Goal: Task Accomplishment & Management: Use online tool/utility

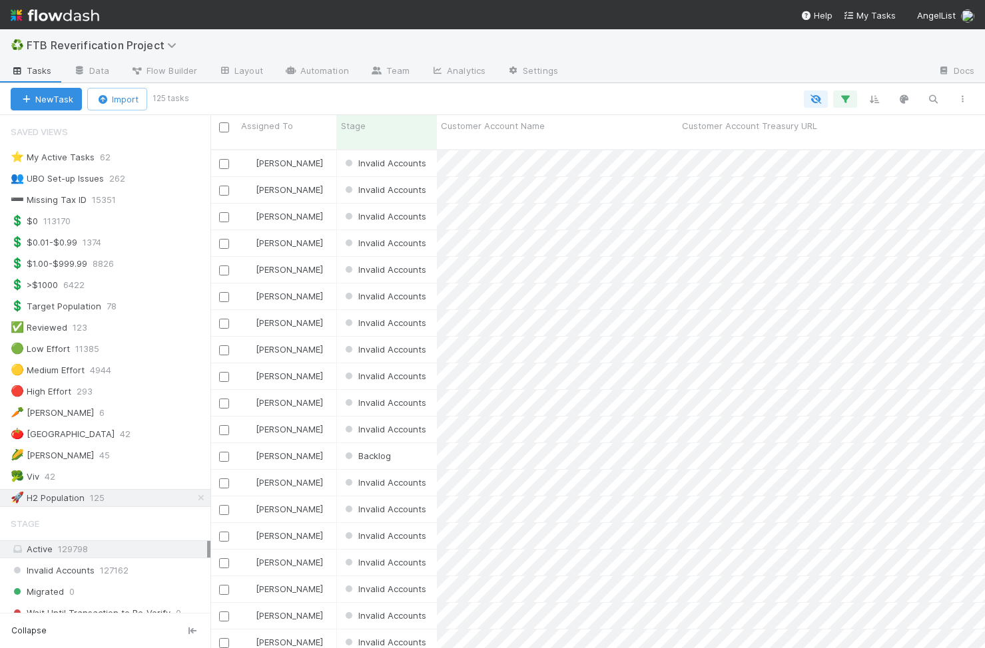
scroll to position [0, 1]
click at [83, 314] on div "🥦 Viv 42" at bounding box center [111, 477] width 200 height 17
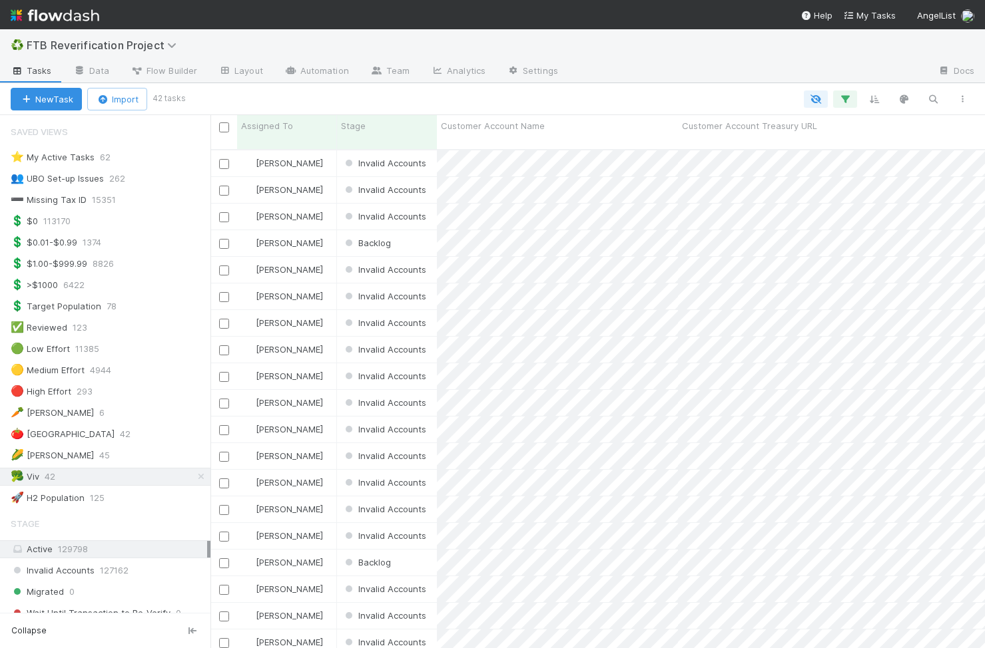
scroll to position [509, 774]
click at [325, 150] on div "[PERSON_NAME]" at bounding box center [287, 163] width 100 height 26
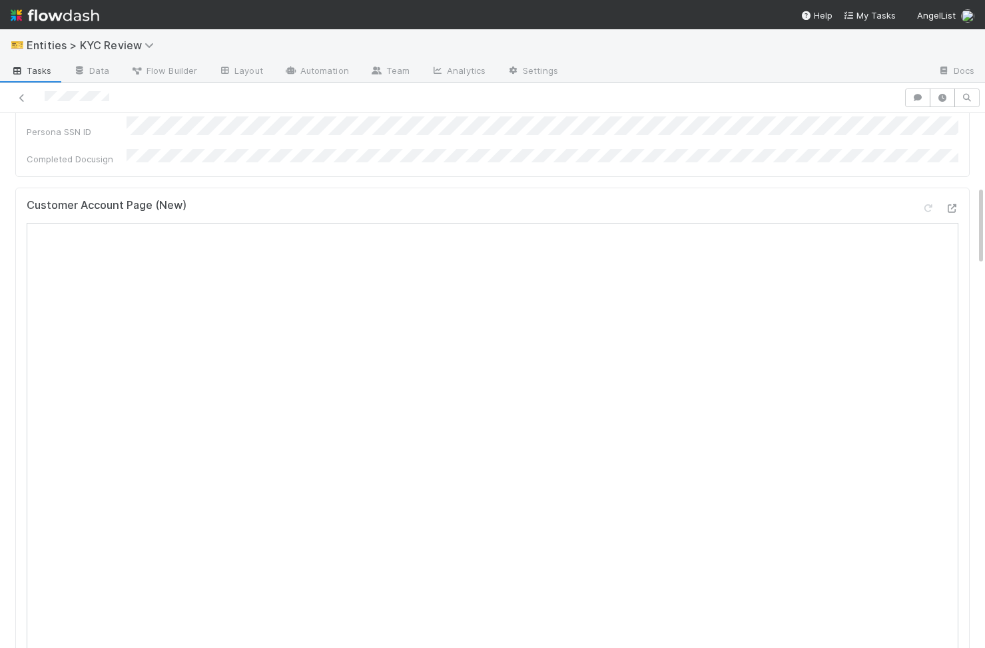
scroll to position [393, 0]
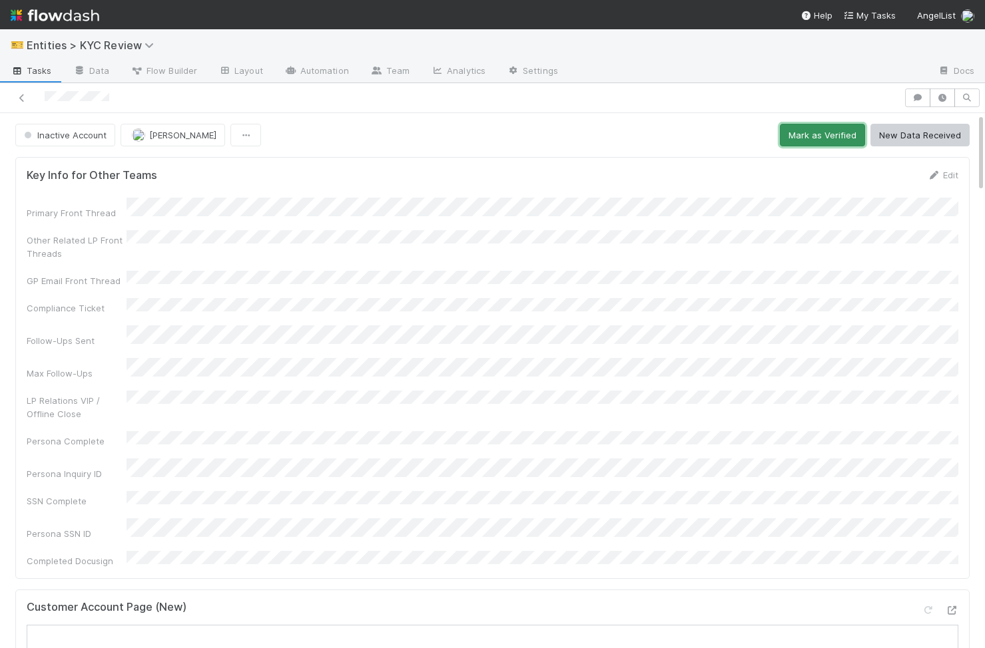
click at [810, 129] on button "Mark as Verified" at bounding box center [822, 135] width 85 height 23
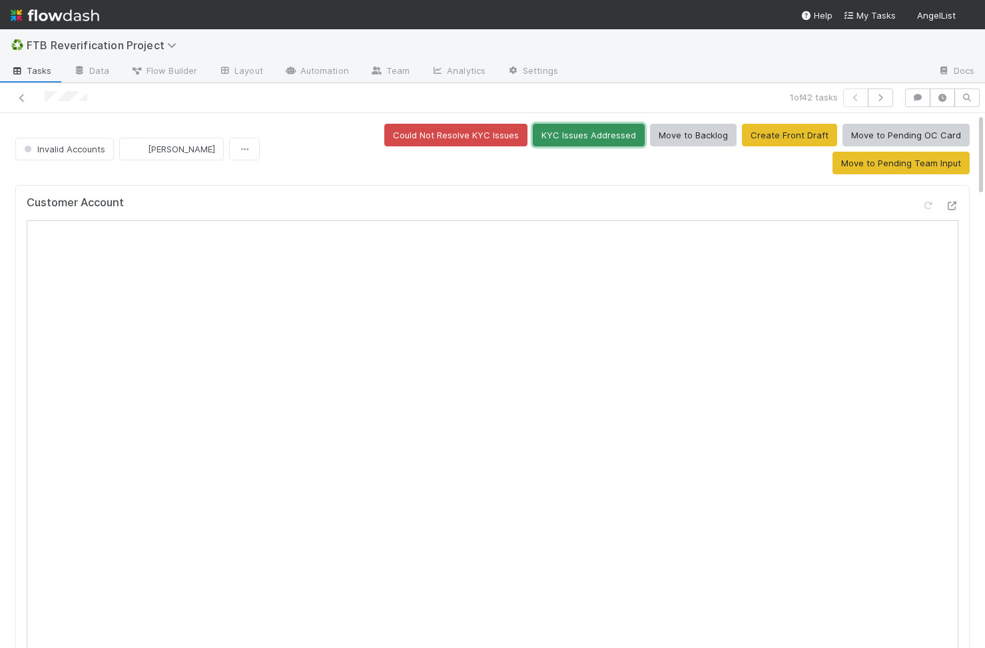
click at [533, 132] on button "KYC Issues Addressed" at bounding box center [589, 135] width 112 height 23
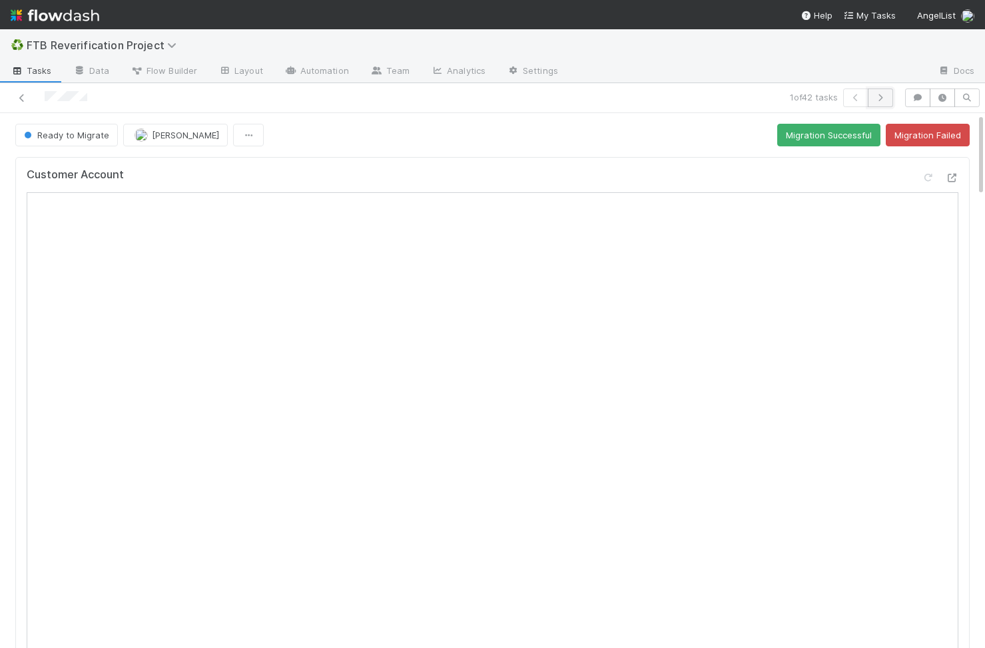
click at [889, 100] on button "button" at bounding box center [879, 98] width 25 height 19
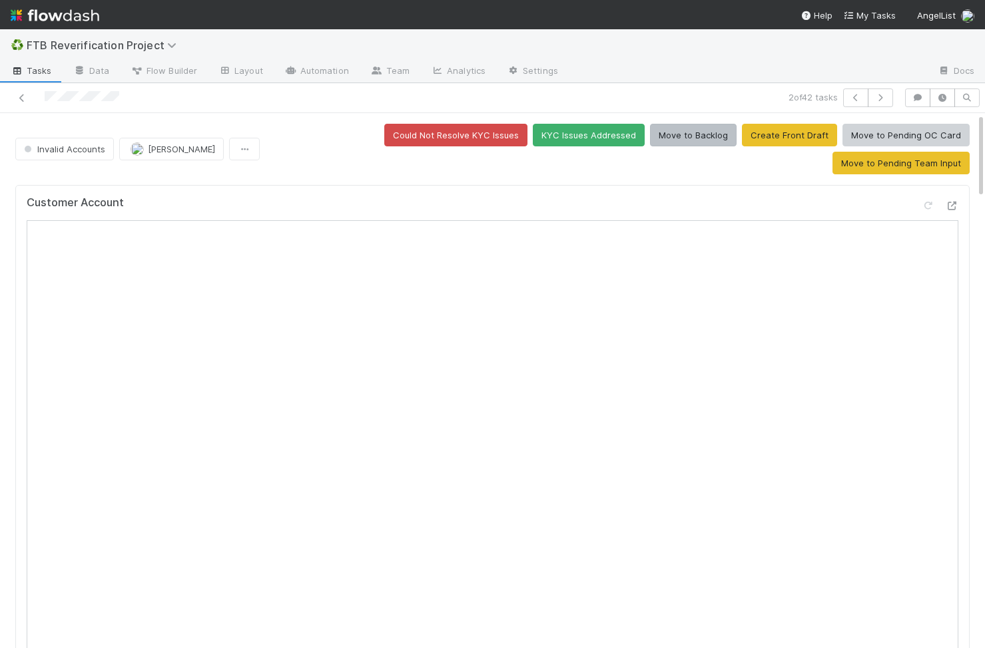
scroll to position [88, 0]
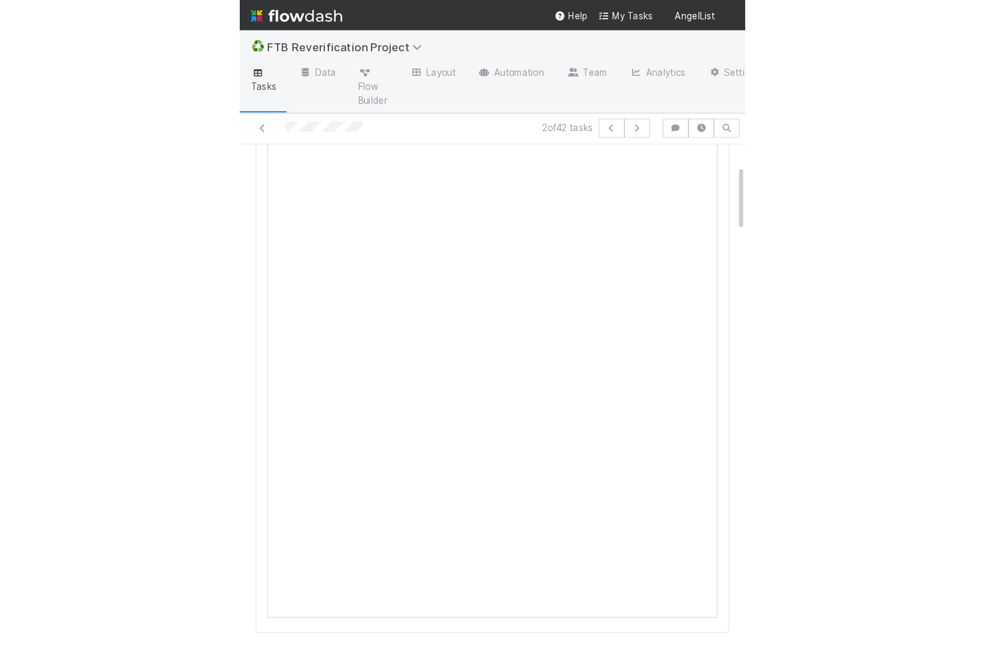
scroll to position [204, 0]
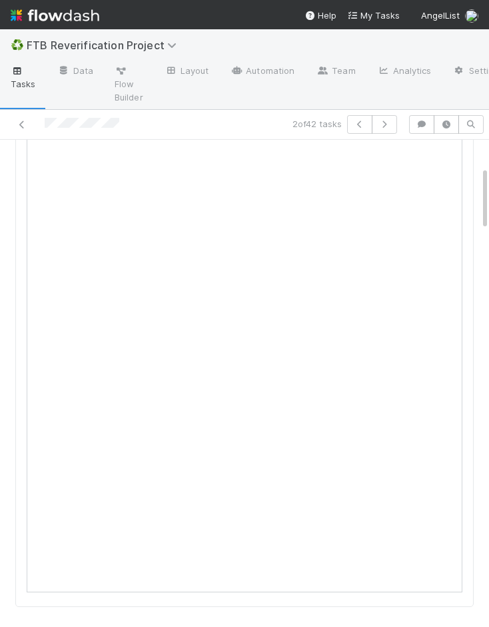
click at [437, 137] on div "2 of 42 tasks" at bounding box center [244, 125] width 489 height 30
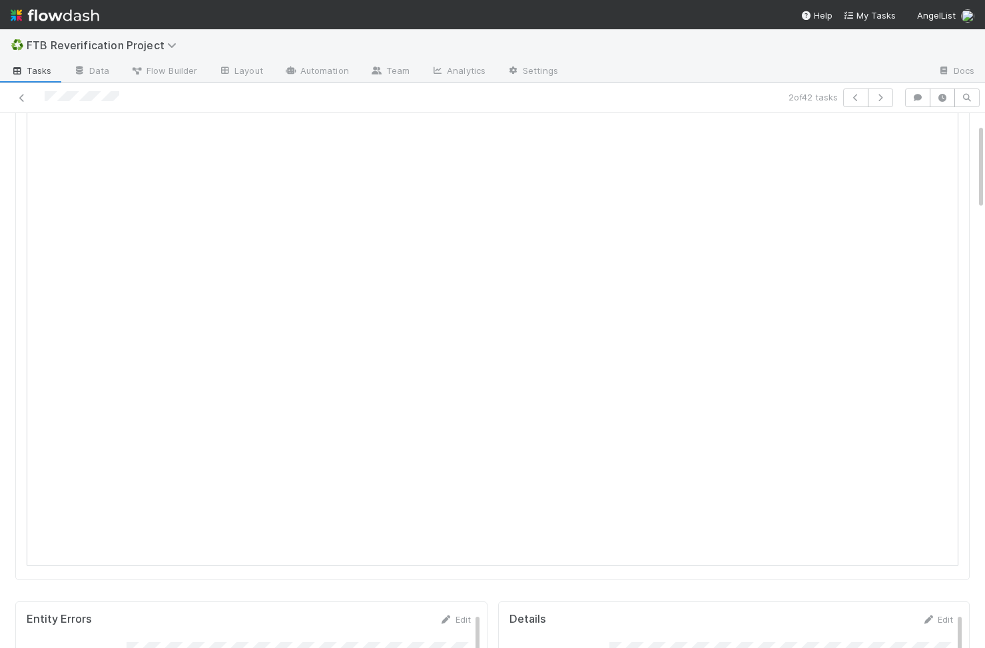
scroll to position [0, 0]
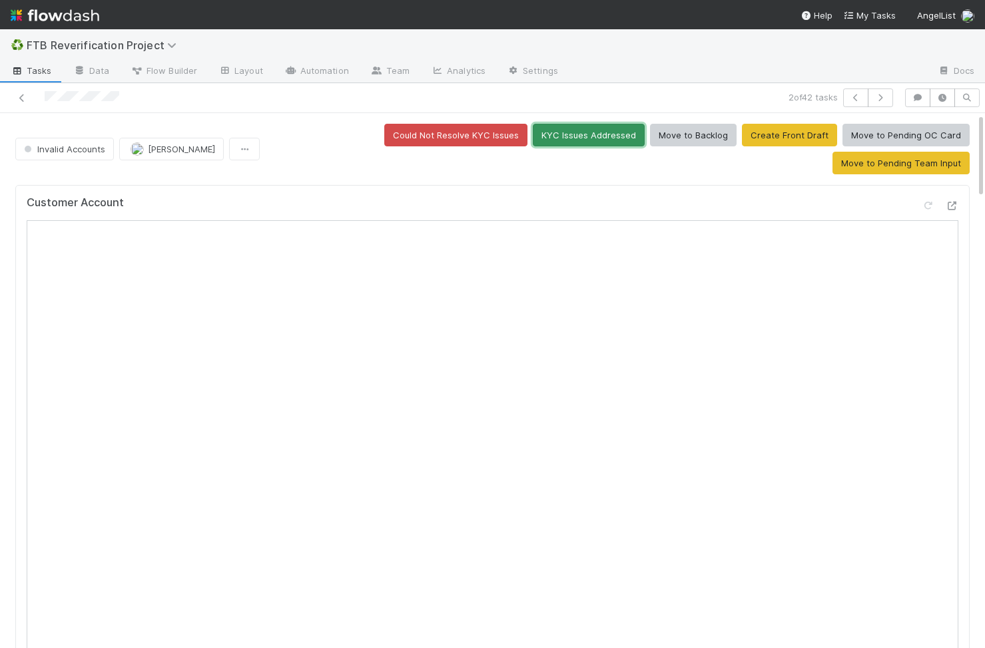
click at [533, 130] on button "KYC Issues Addressed" at bounding box center [589, 135] width 112 height 23
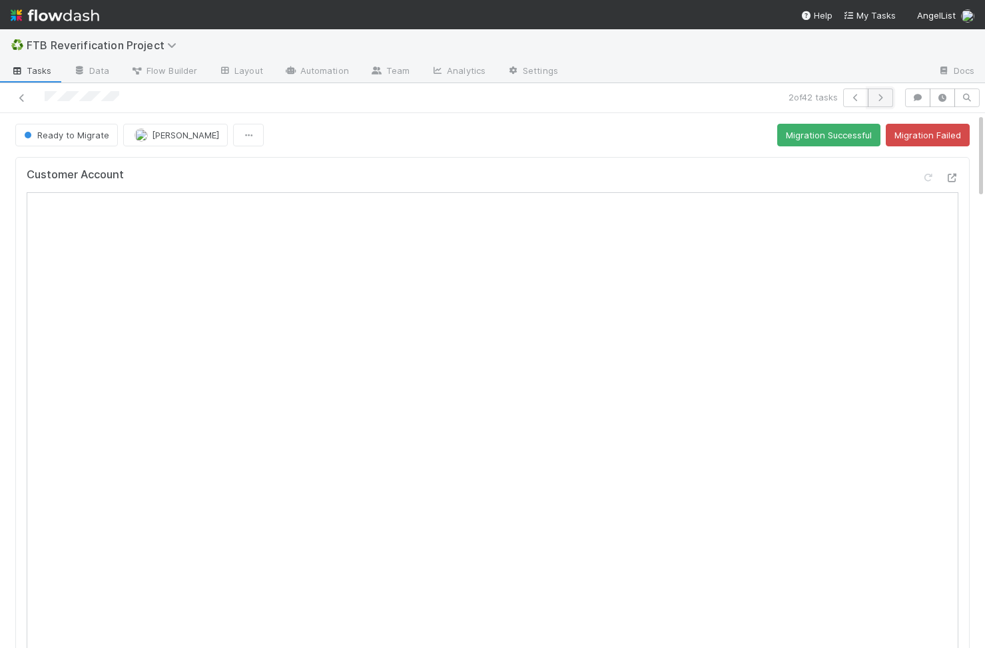
click at [879, 99] on icon "button" at bounding box center [879, 98] width 13 height 8
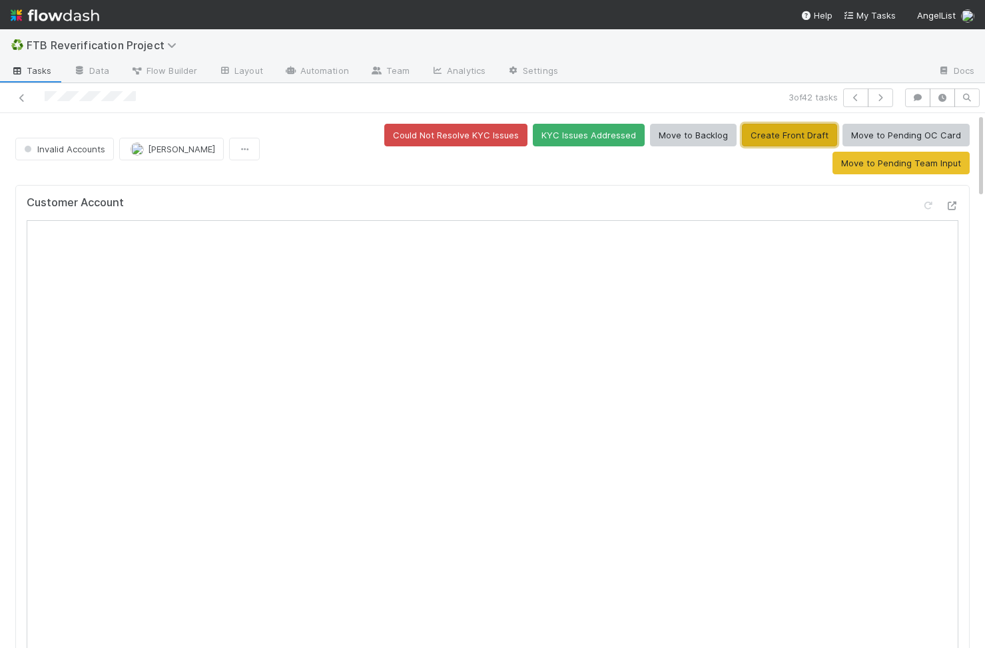
click at [742, 142] on button "Create Front Draft" at bounding box center [789, 135] width 95 height 23
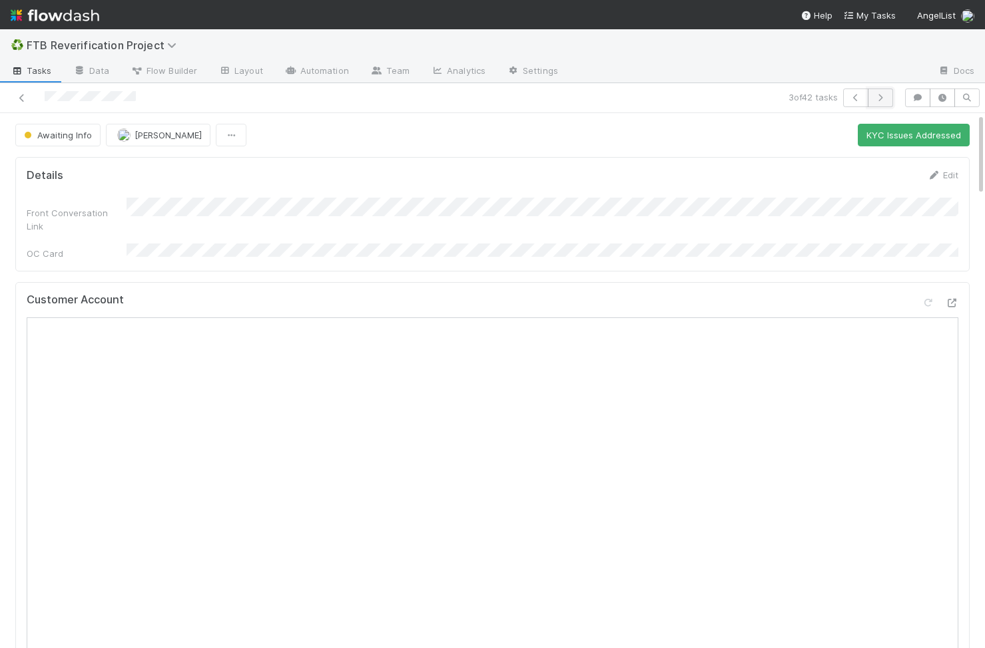
click at [889, 97] on button "button" at bounding box center [879, 98] width 25 height 19
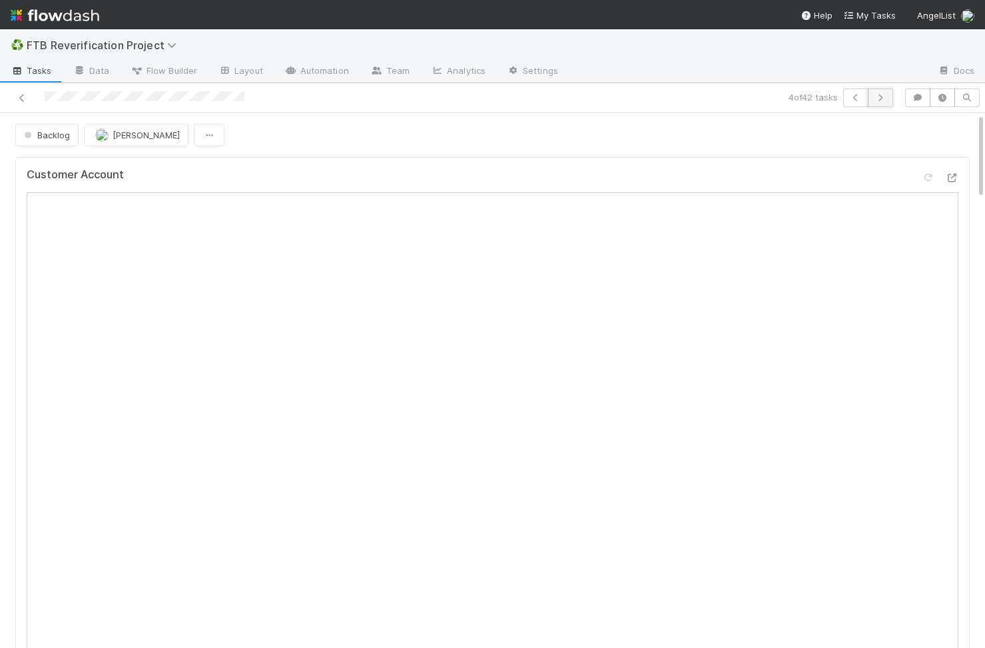
click at [877, 94] on icon "button" at bounding box center [879, 98] width 13 height 8
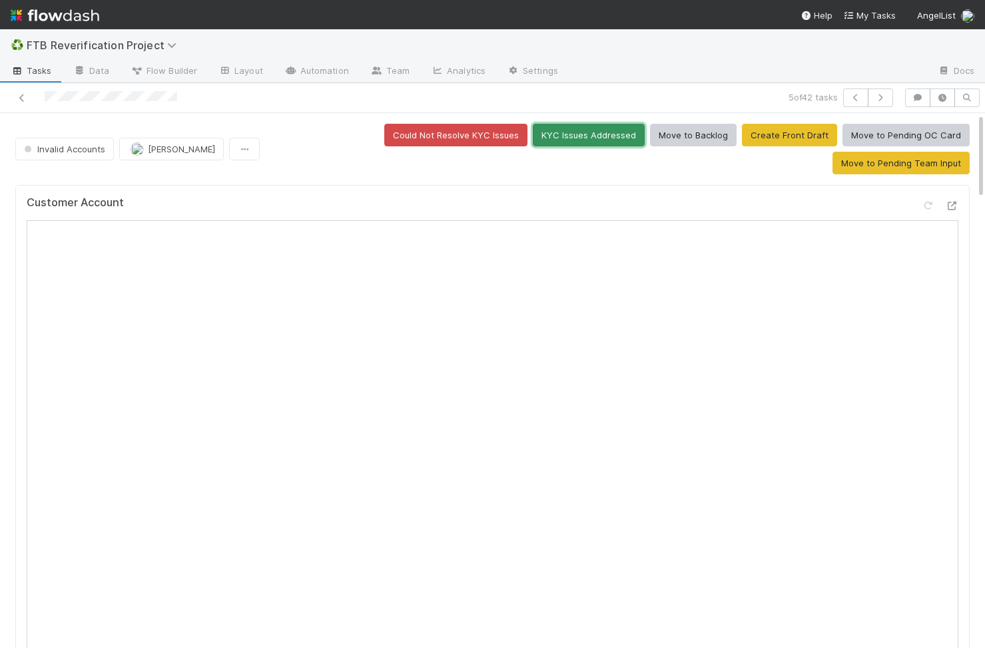
click at [533, 131] on button "KYC Issues Addressed" at bounding box center [589, 135] width 112 height 23
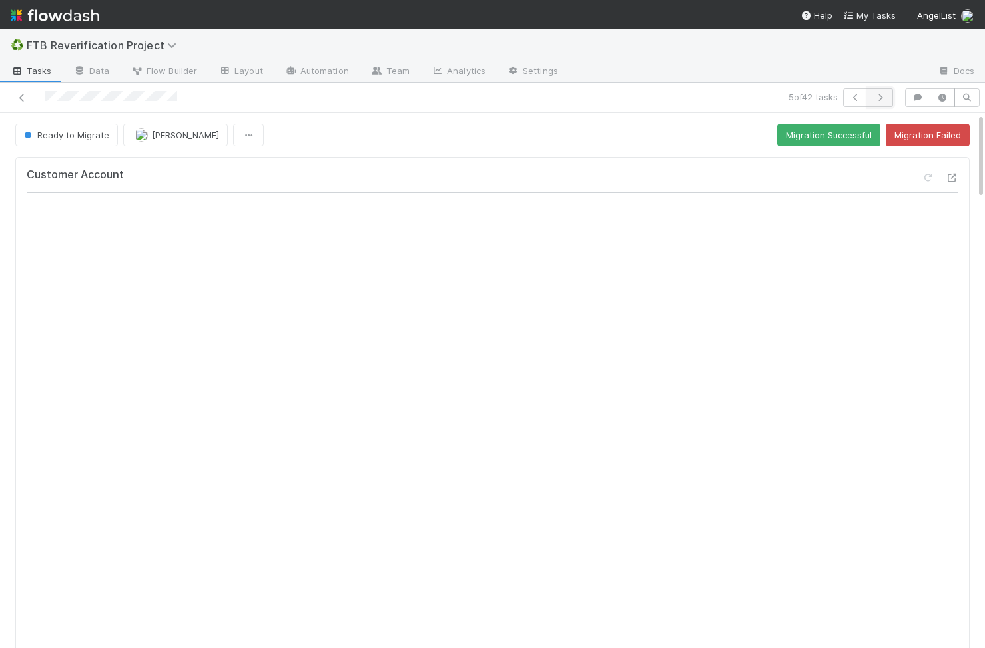
click at [881, 92] on button "button" at bounding box center [879, 98] width 25 height 19
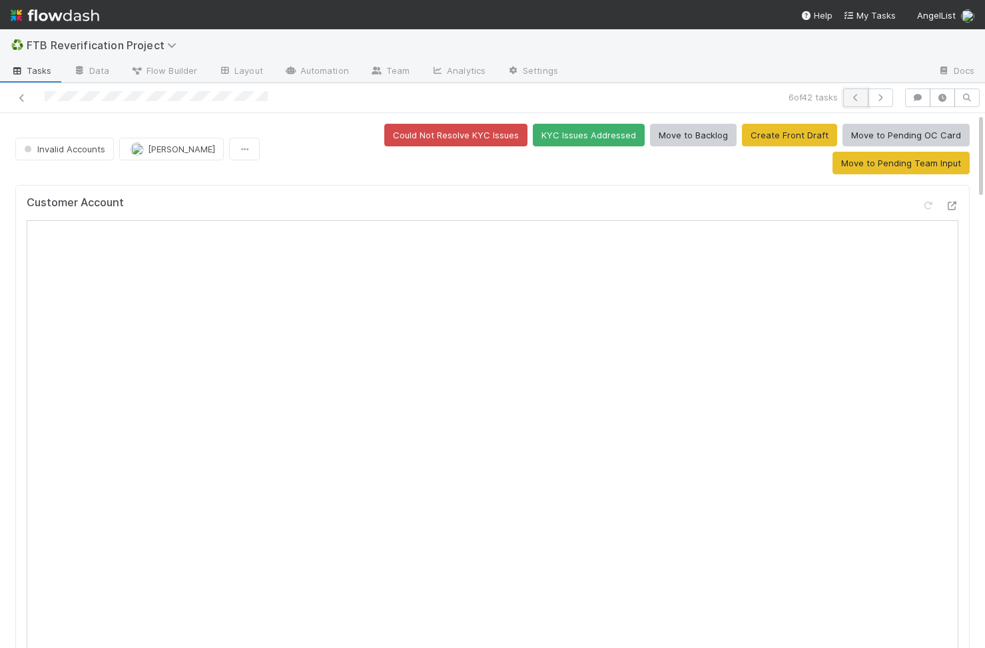
click at [849, 97] on icon "button" at bounding box center [855, 98] width 13 height 8
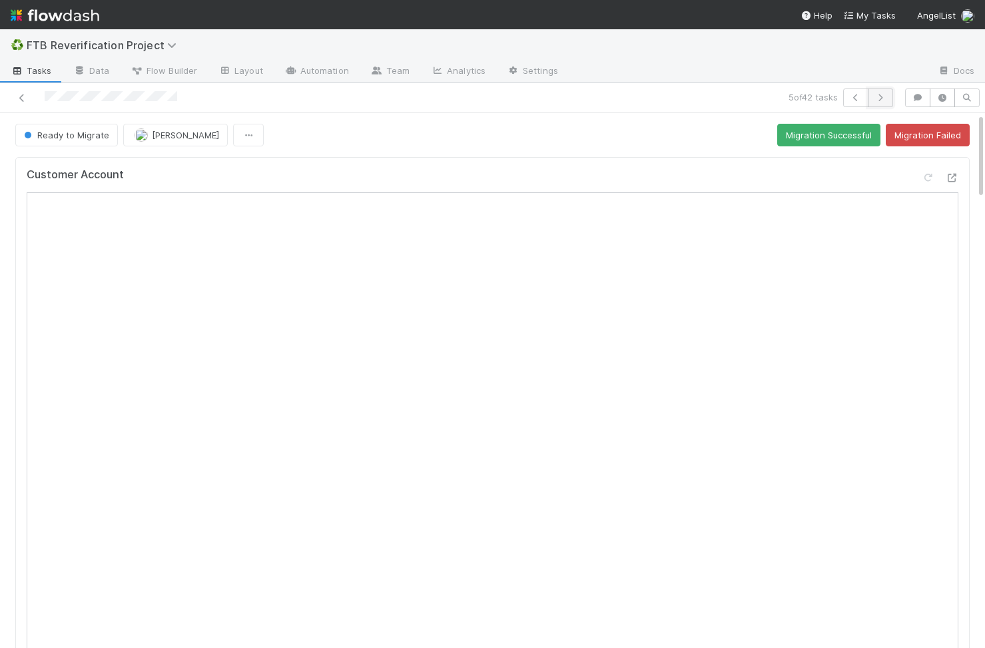
click at [877, 98] on icon "button" at bounding box center [879, 98] width 13 height 8
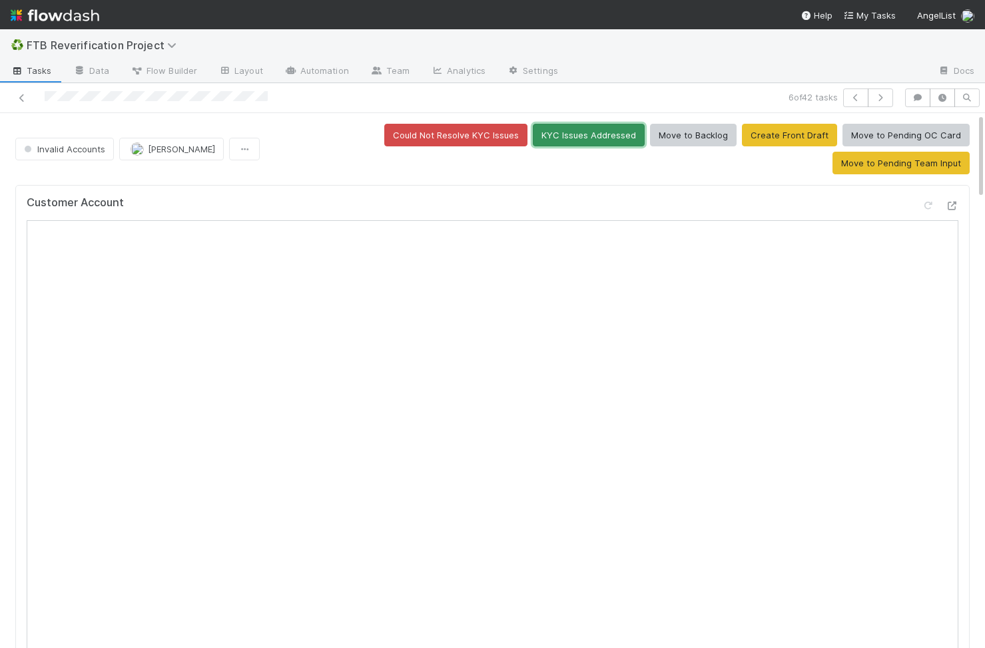
click at [533, 138] on button "KYC Issues Addressed" at bounding box center [589, 135] width 112 height 23
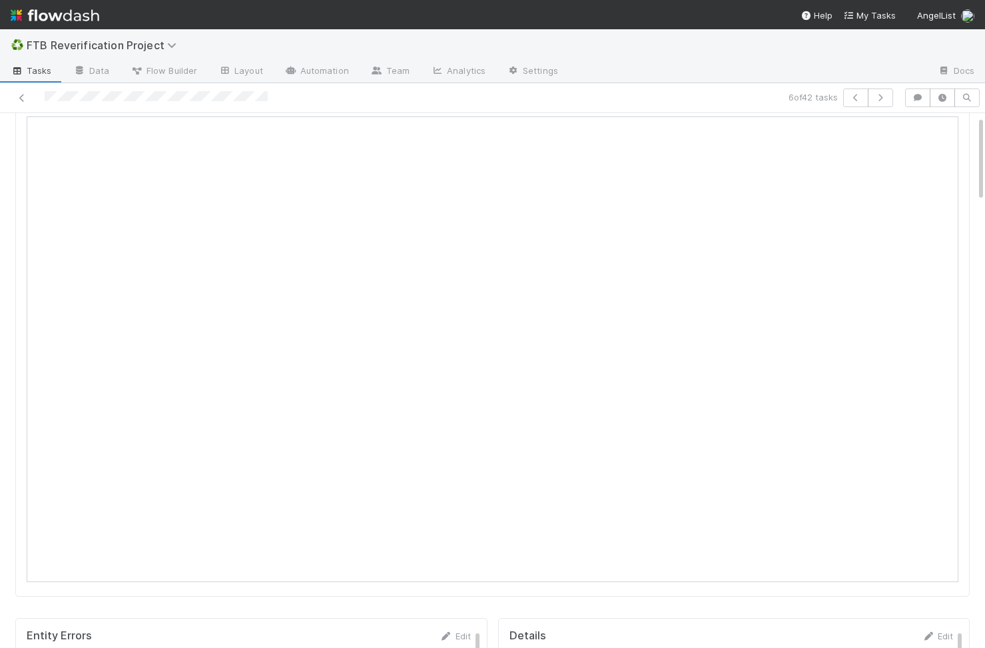
scroll to position [16, 0]
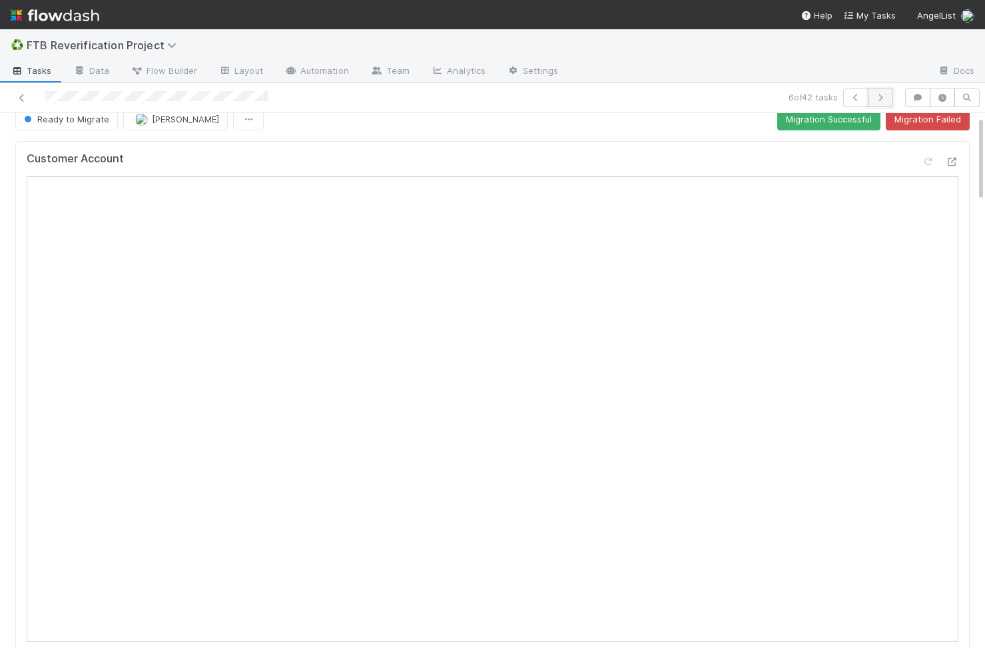
click at [878, 100] on icon "button" at bounding box center [879, 98] width 13 height 8
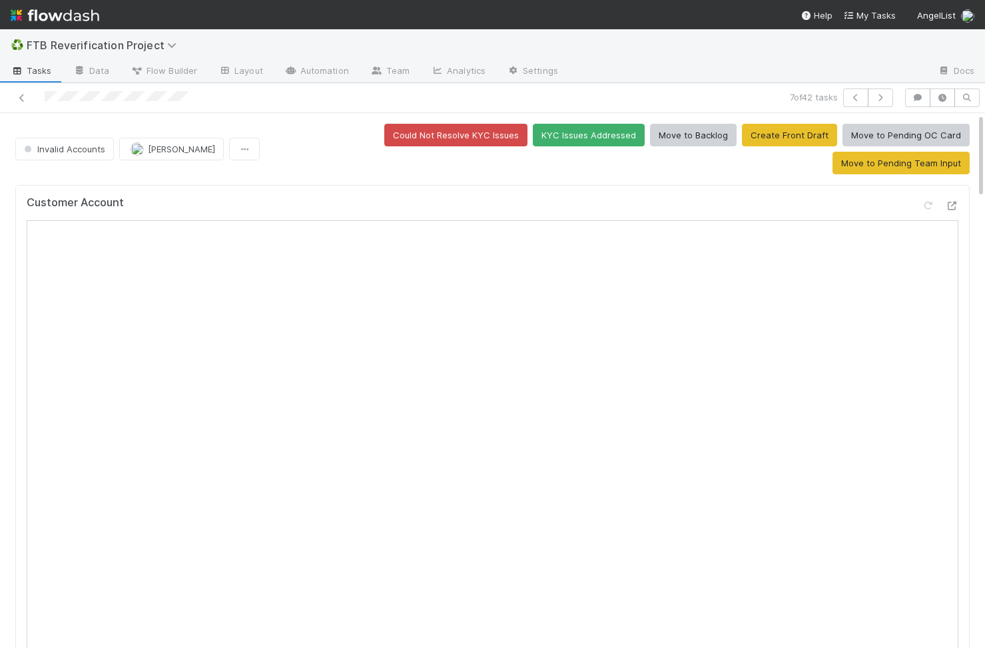
click at [657, 196] on div "Customer Account" at bounding box center [492, 208] width 931 height 24
click at [742, 134] on button "Create Front Draft" at bounding box center [789, 135] width 95 height 23
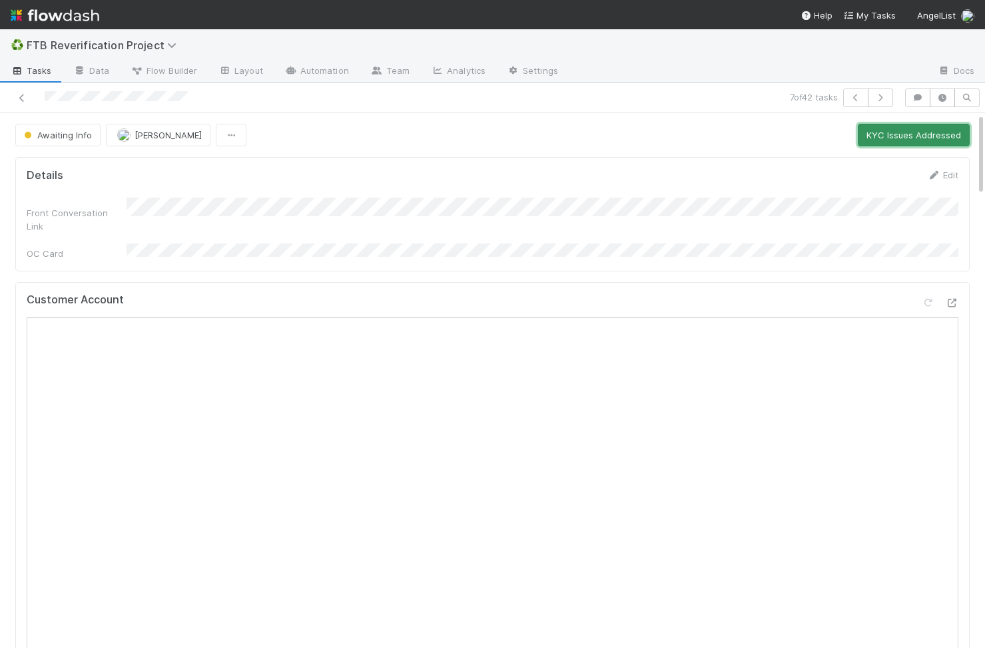
click at [925, 140] on button "KYC Issues Addressed" at bounding box center [914, 135] width 112 height 23
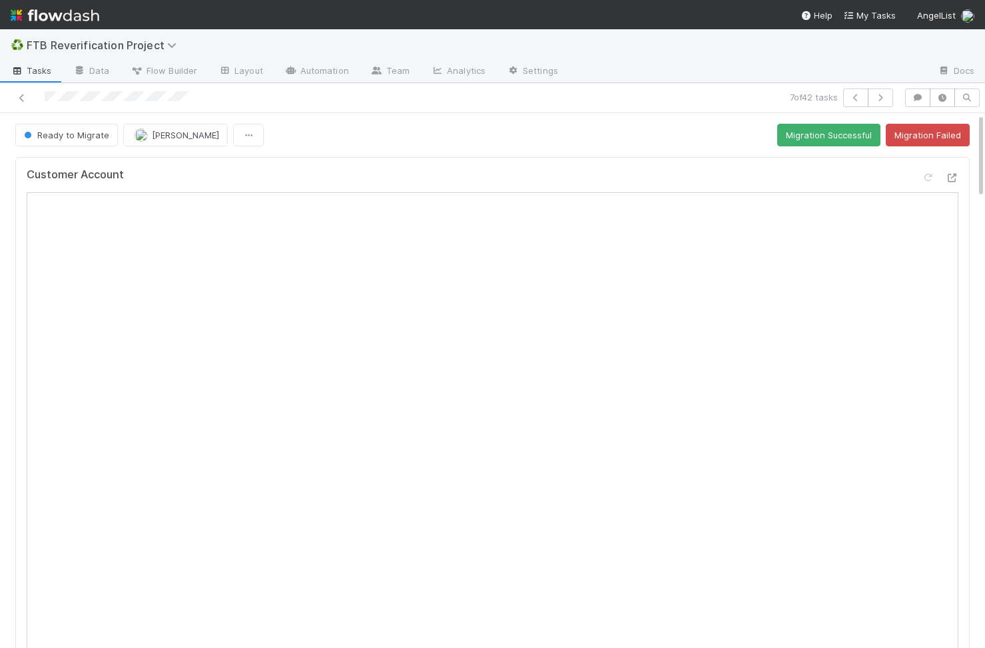
click at [877, 87] on div "7 of 42 tasks" at bounding box center [492, 98] width 985 height 30
click at [877, 101] on icon "button" at bounding box center [879, 98] width 13 height 8
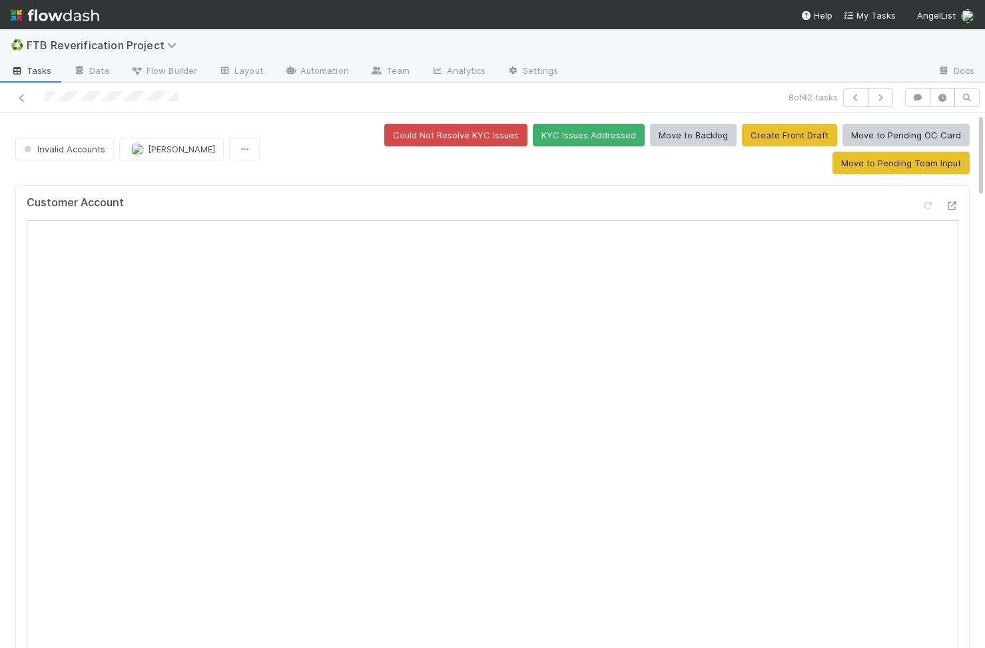
click at [533, 133] on button "KYC Issues Addressed" at bounding box center [589, 135] width 112 height 23
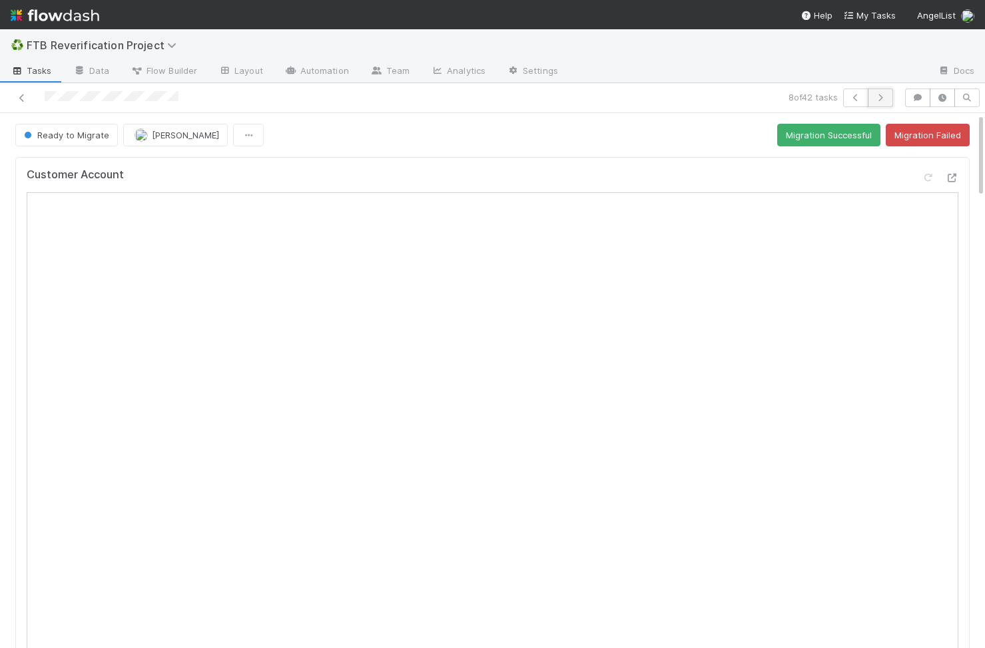
click at [885, 104] on button "button" at bounding box center [879, 98] width 25 height 19
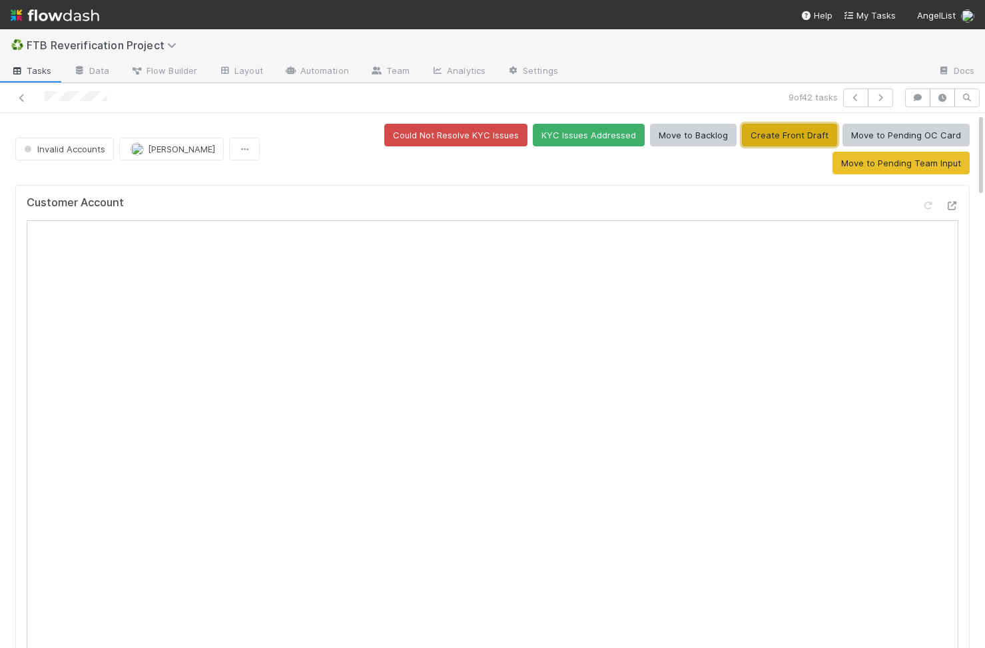
click at [742, 128] on button "Create Front Draft" at bounding box center [789, 135] width 95 height 23
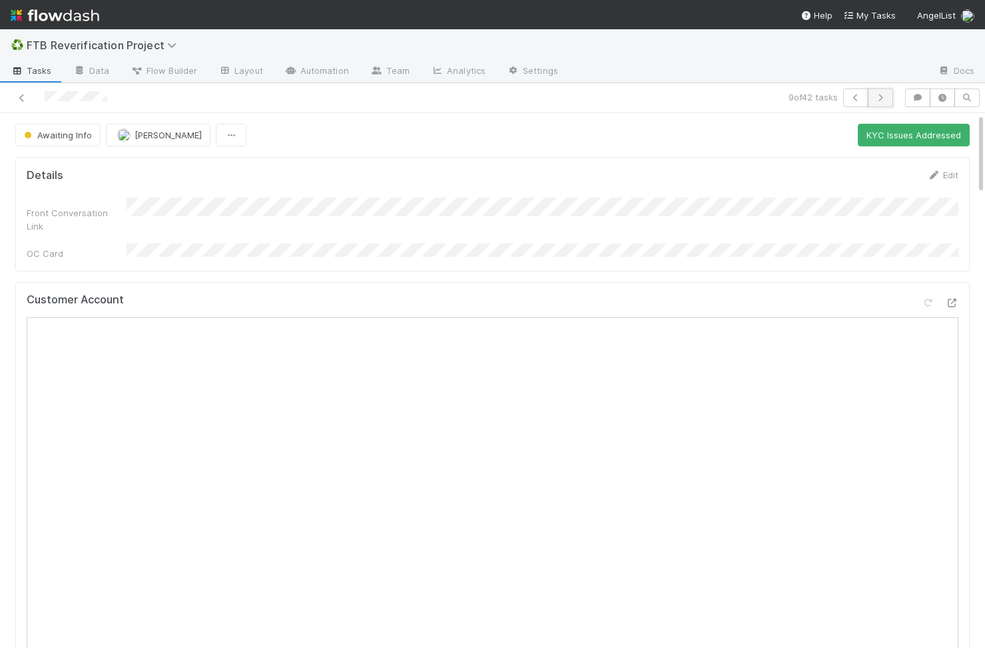
click at [885, 90] on button "button" at bounding box center [879, 98] width 25 height 19
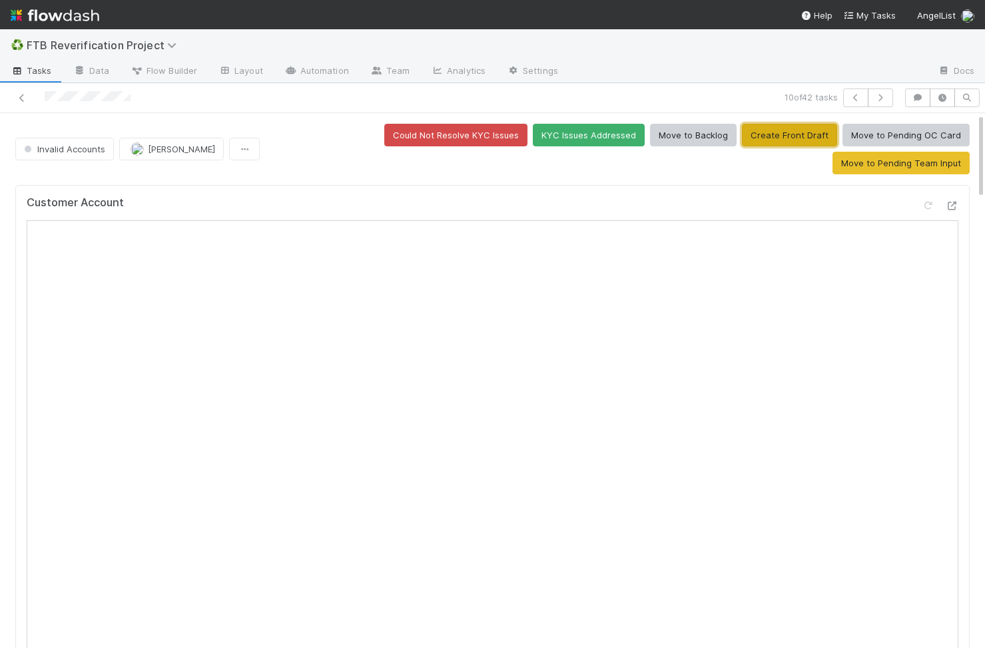
click at [742, 140] on button "Create Front Draft" at bounding box center [789, 135] width 95 height 23
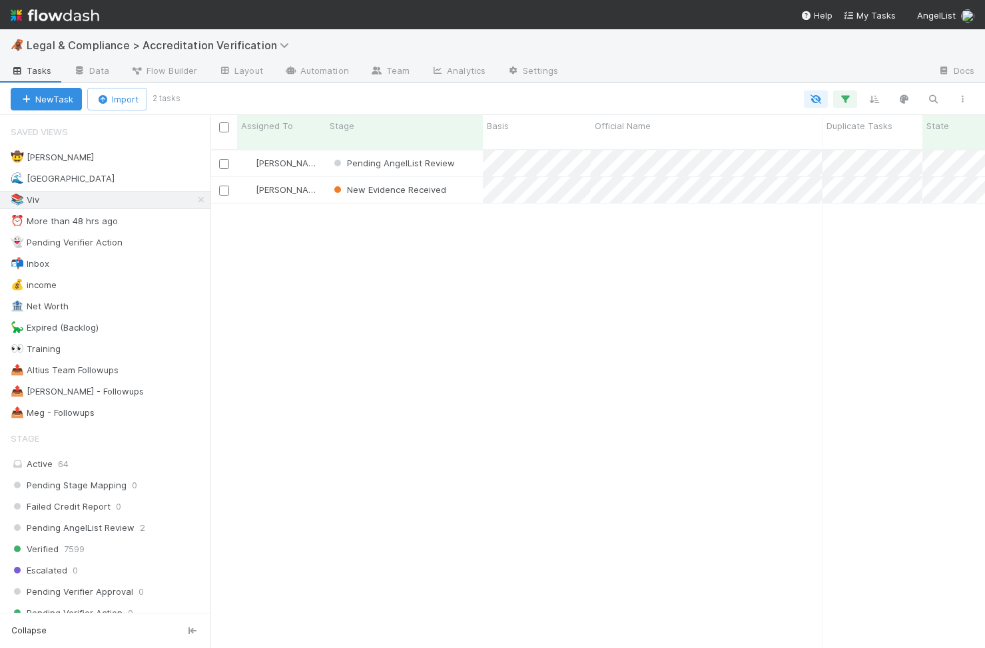
scroll to position [509, 774]
click at [926, 93] on icon "button" at bounding box center [932, 99] width 13 height 12
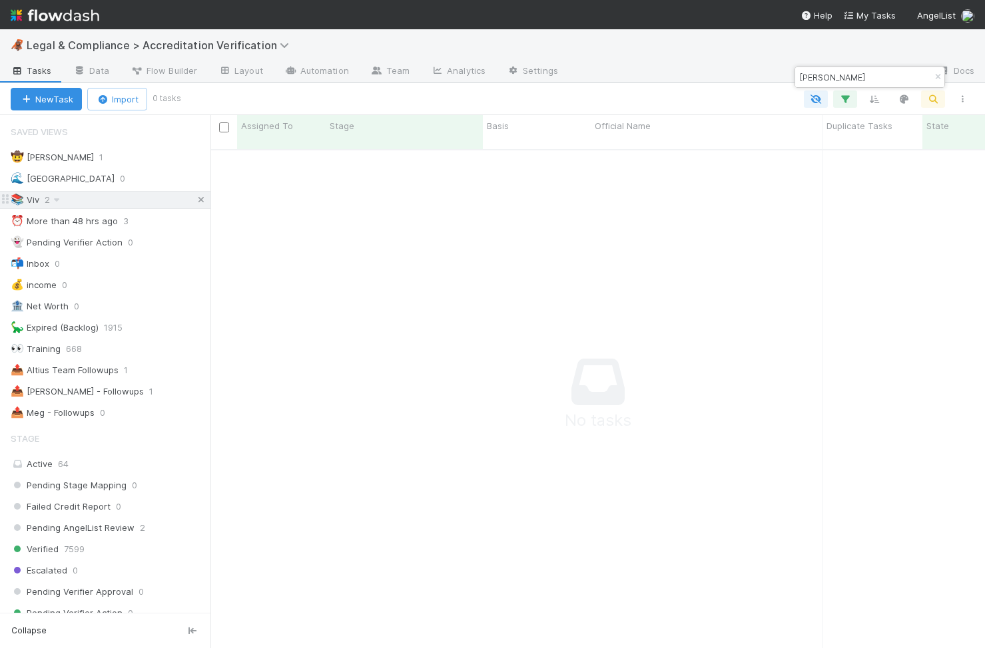
type input "[PERSON_NAME]"
click at [198, 199] on icon at bounding box center [200, 200] width 13 height 9
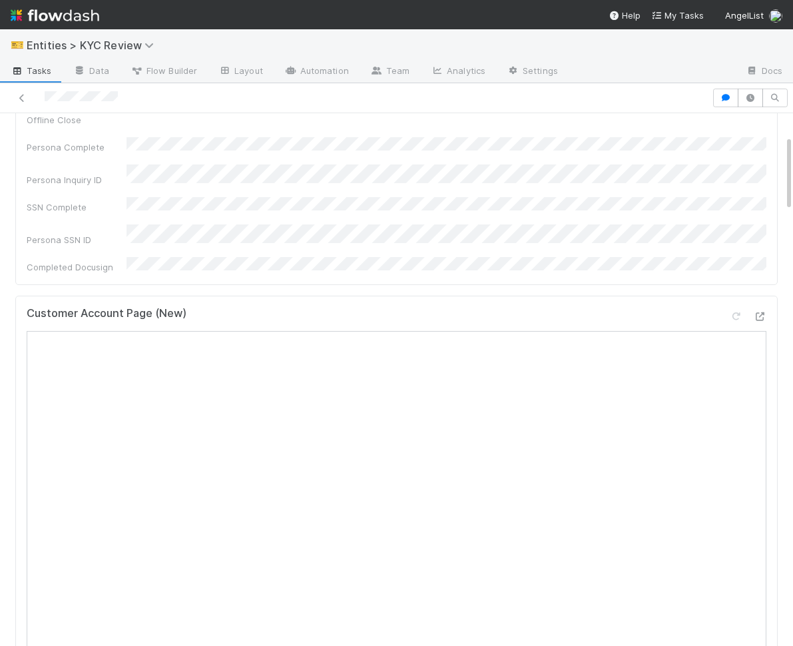
scroll to position [369, 0]
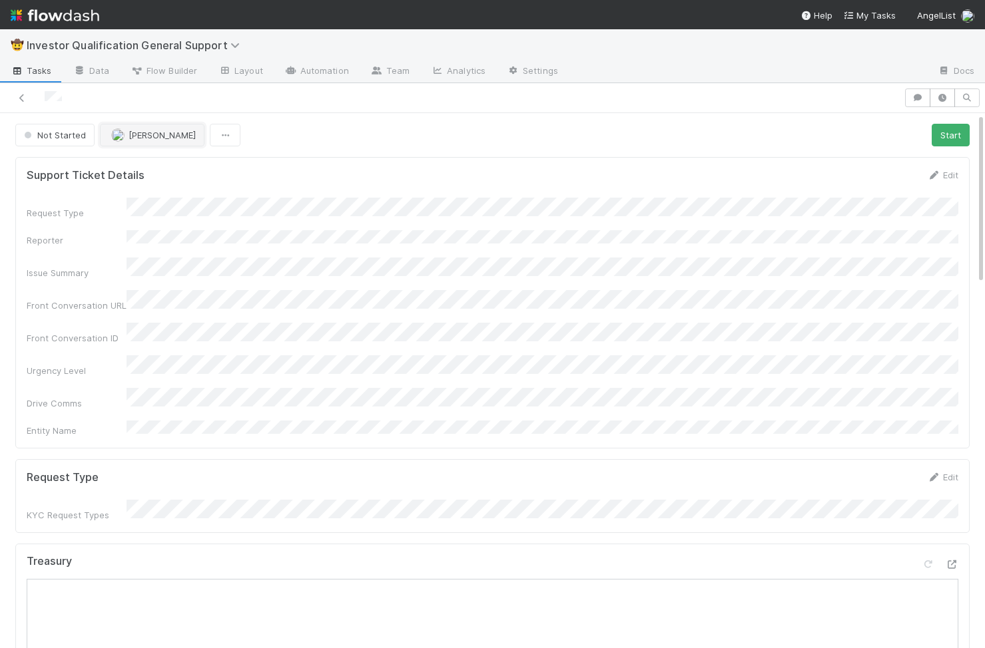
click at [172, 140] on span "Madison Stomberg" at bounding box center [161, 135] width 67 height 11
click at [950, 136] on button "Start" at bounding box center [950, 135] width 38 height 23
click at [941, 132] on link "Actions" at bounding box center [942, 135] width 55 height 23
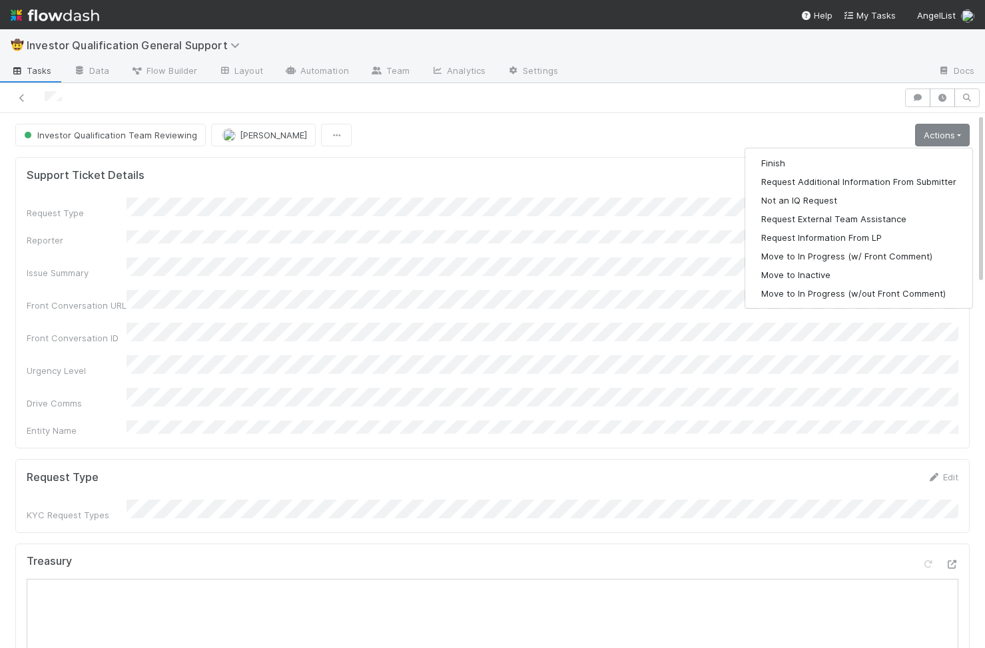
click at [607, 164] on div "Support Ticket Details Edit Request Type Reporter Issue Summary Front Conversat…" at bounding box center [492, 303] width 954 height 292
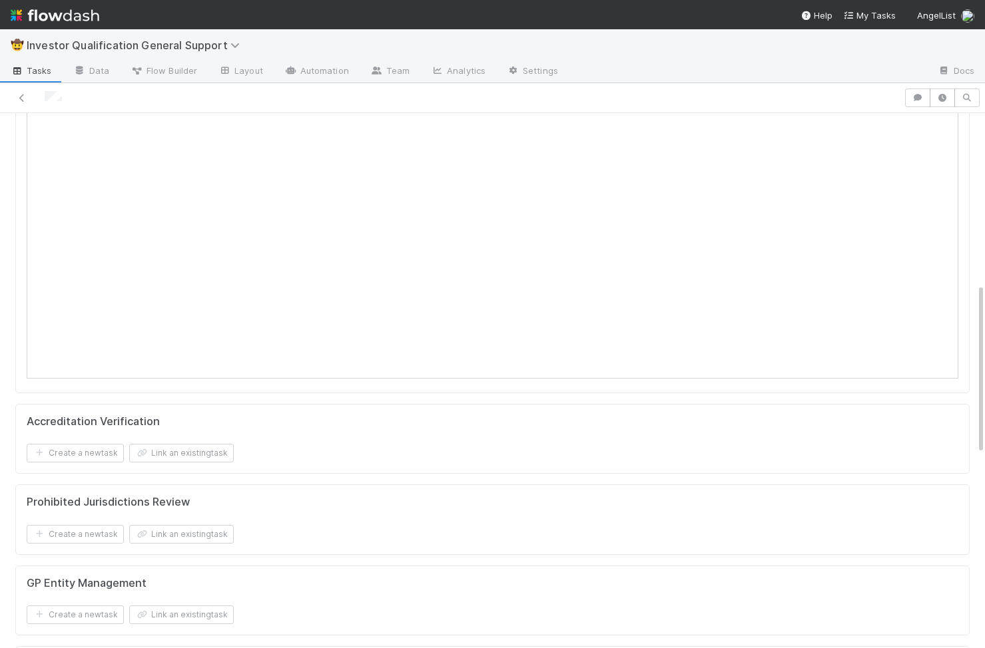
scroll to position [548, 0]
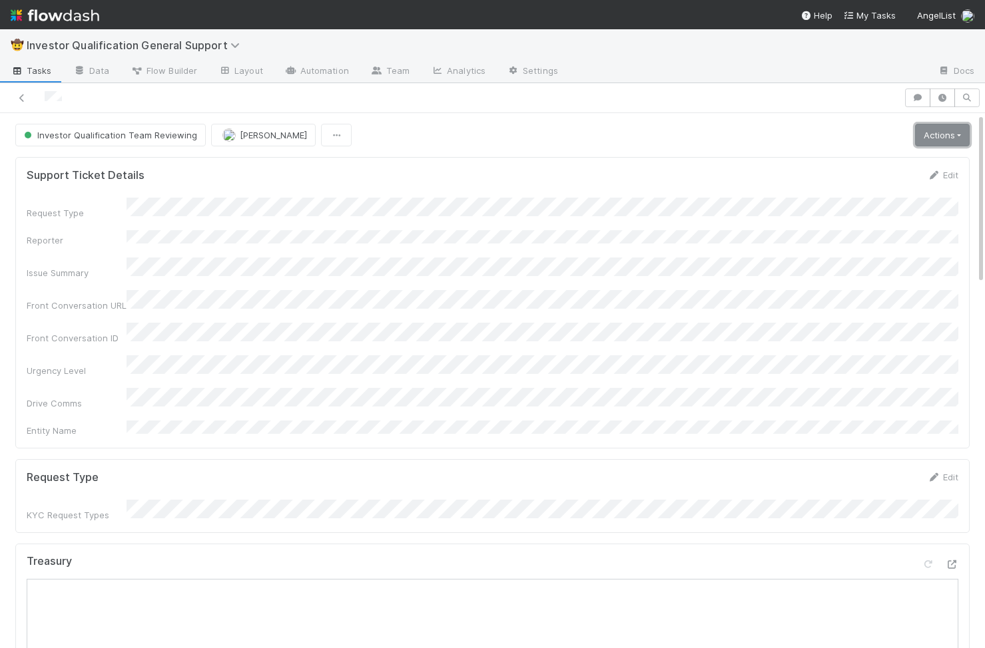
click at [957, 132] on link "Actions" at bounding box center [942, 135] width 55 height 23
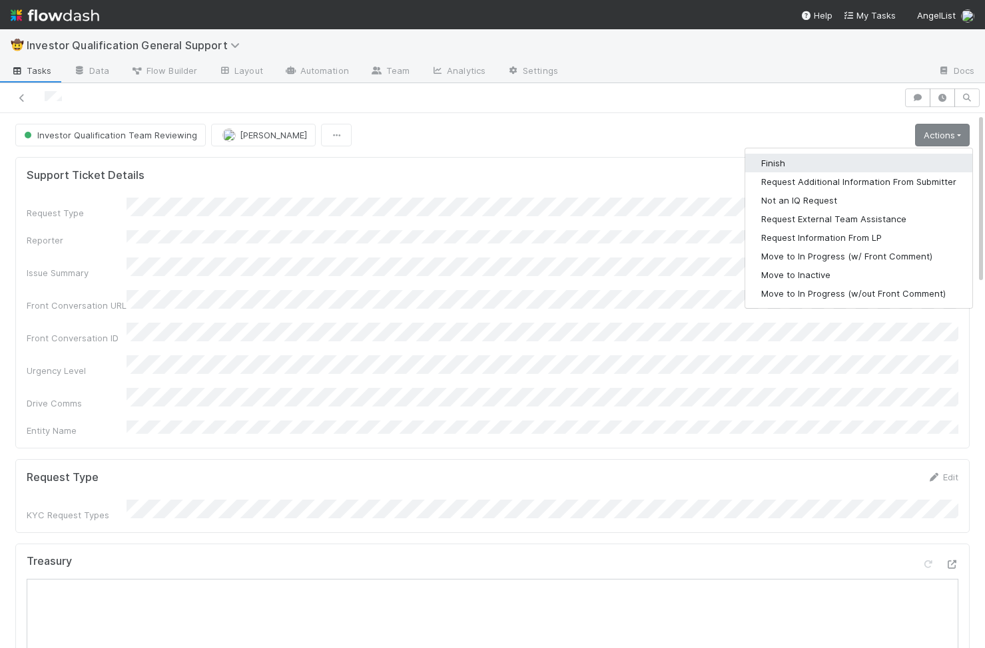
click at [818, 162] on button "Finish" at bounding box center [858, 163] width 227 height 19
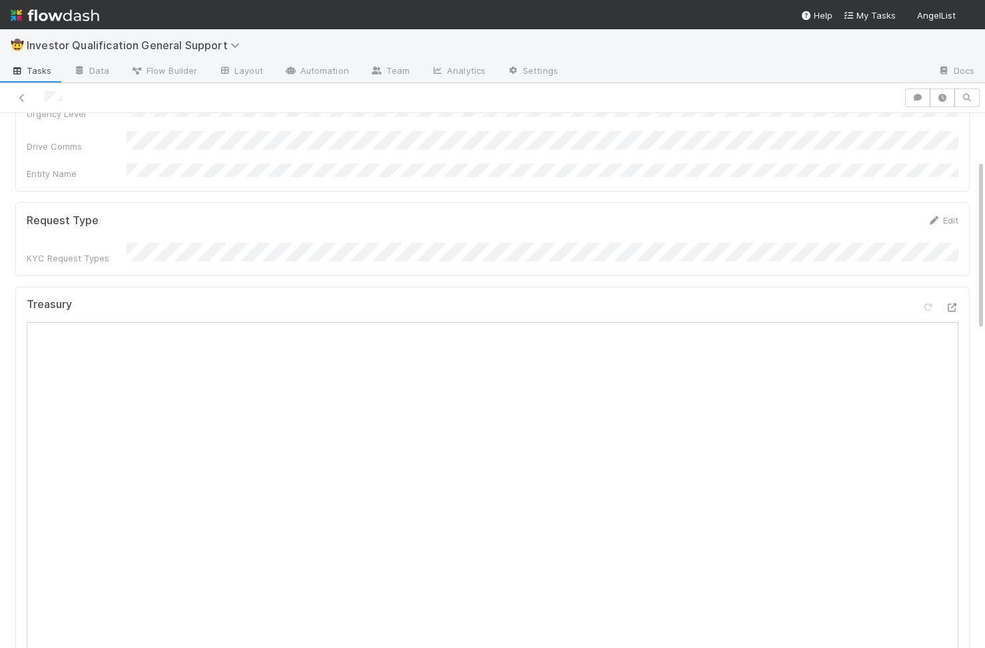
scroll to position [340, 0]
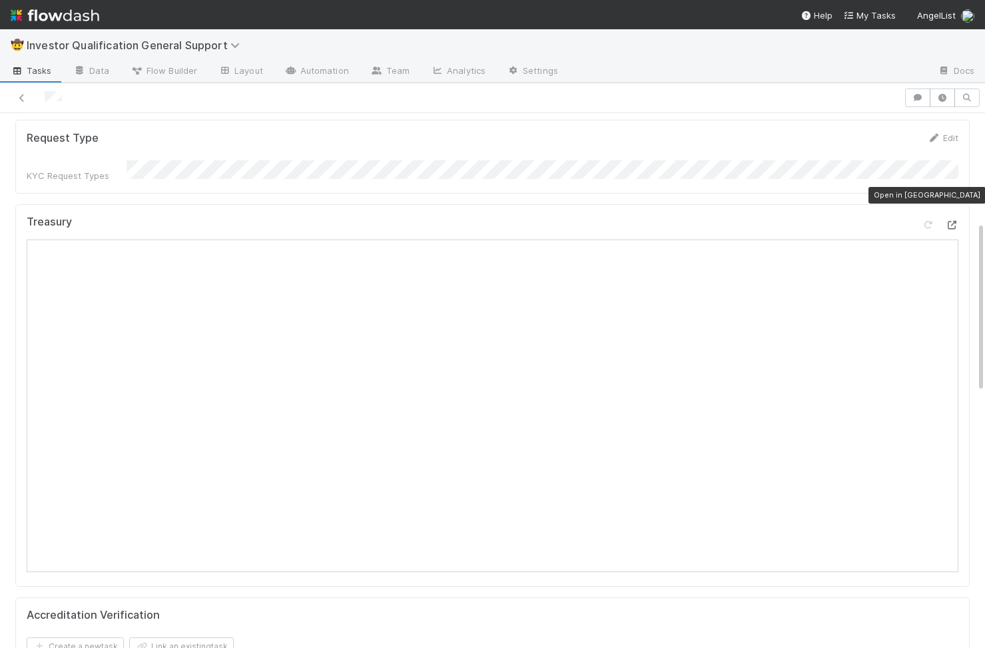
click at [954, 221] on icon at bounding box center [951, 225] width 13 height 9
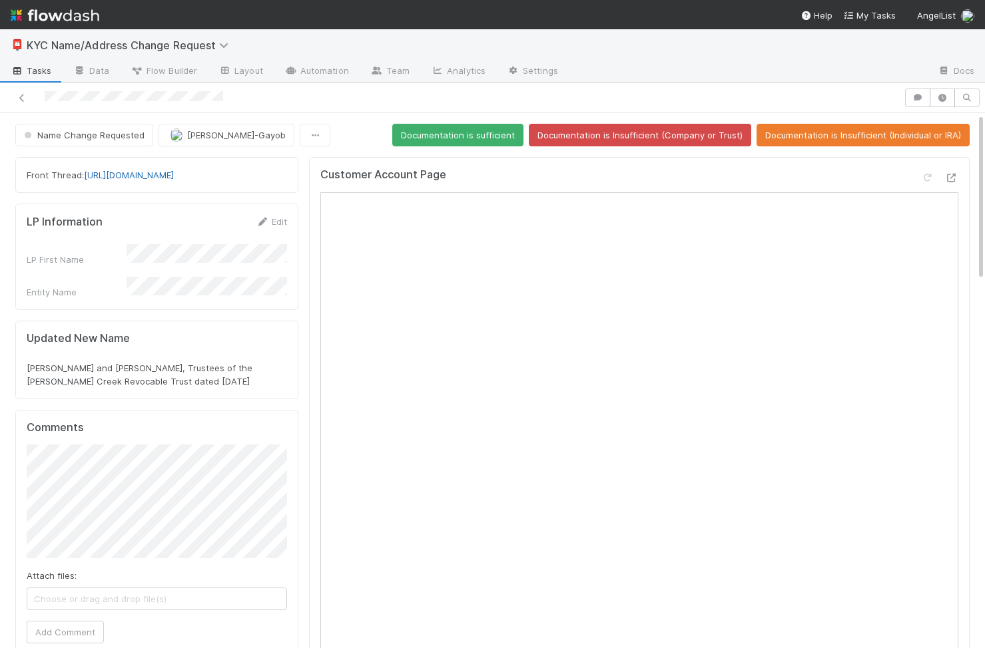
click at [121, 174] on link "[URL][DOMAIN_NAME]" at bounding box center [129, 175] width 90 height 11
click at [78, 142] on button "Name Change Requested" at bounding box center [84, 135] width 138 height 23
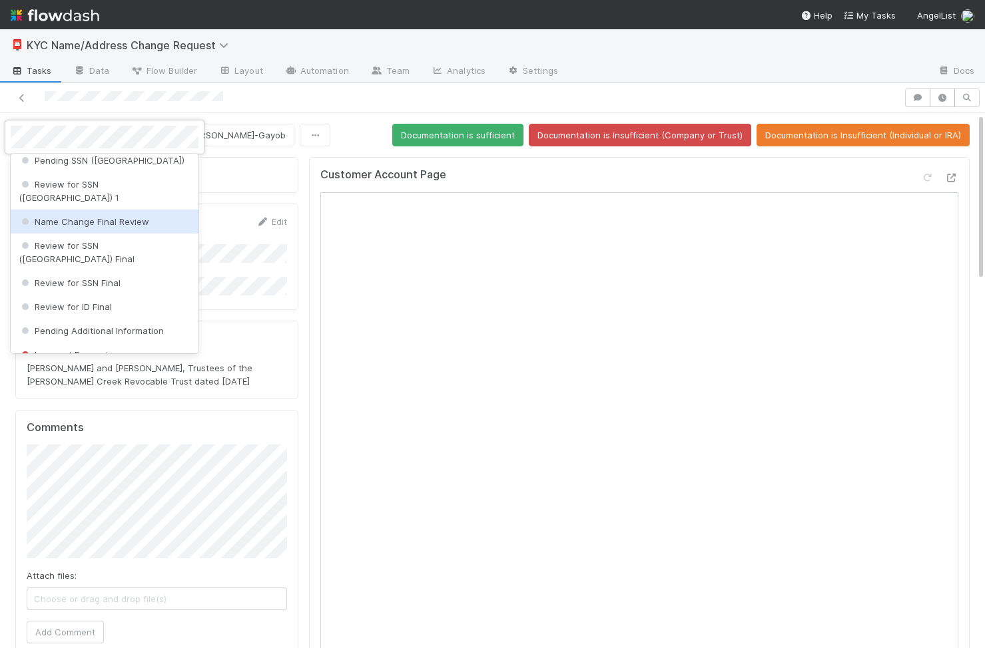
scroll to position [652, 0]
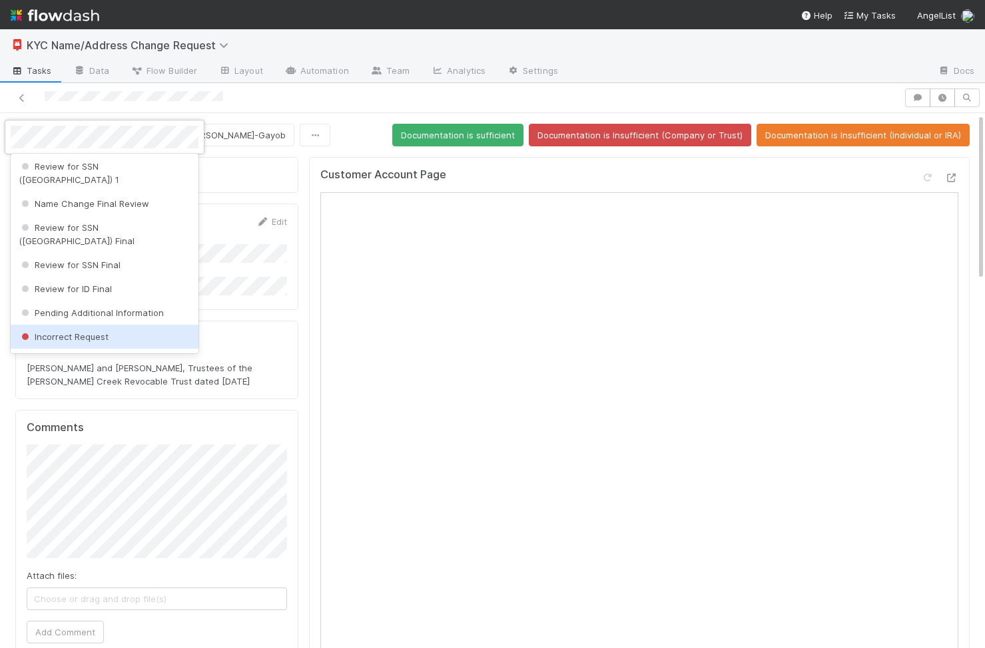
click at [85, 332] on span "Incorrect Request" at bounding box center [64, 337] width 90 height 11
